Goal: Navigation & Orientation: Find specific page/section

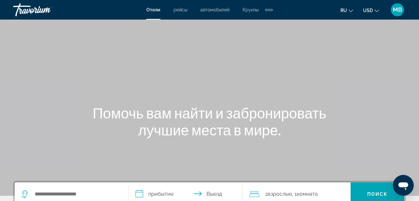
click at [156, 9] on span "Отели" at bounding box center [153, 9] width 14 height 5
click at [394, 13] on span "MB" at bounding box center [396, 10] width 9 height 7
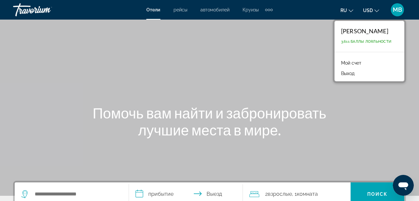
click at [356, 63] on link "Мой счет" at bounding box center [351, 63] width 27 height 9
